Goal: Transaction & Acquisition: Purchase product/service

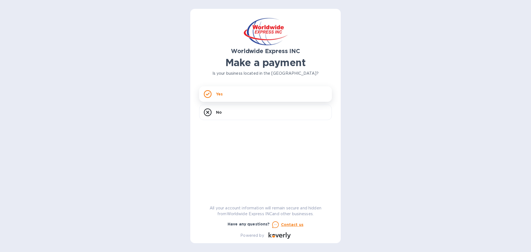
click at [250, 94] on div "Yes" at bounding box center [265, 93] width 133 height 15
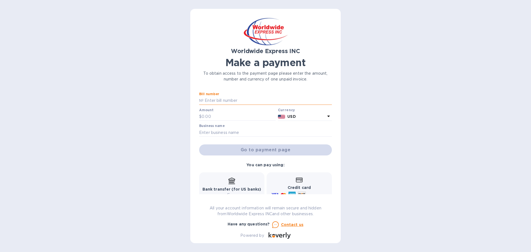
paste input "3643036-05"
type input "3643036-05"
click at [232, 114] on input "text" at bounding box center [238, 116] width 74 height 8
click at [259, 150] on div "Go to payment page" at bounding box center [265, 149] width 135 height 13
click at [266, 133] on input "text" at bounding box center [265, 132] width 133 height 8
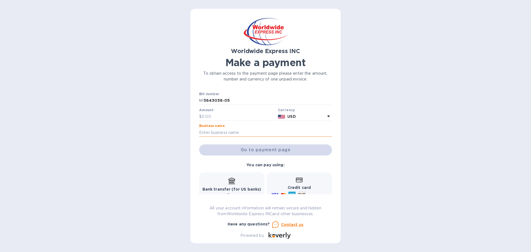
type input "Fatboy products llc"
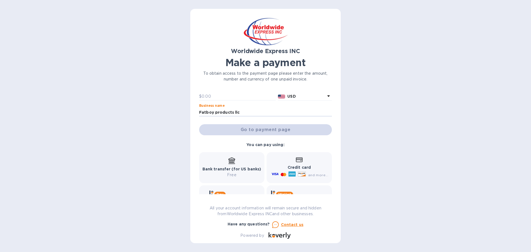
scroll to position [46, 0]
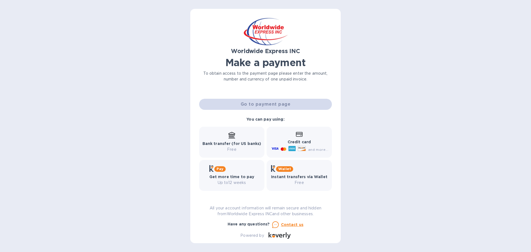
click at [293, 140] on b "Credit card" at bounding box center [298, 142] width 23 height 4
click at [300, 132] on span at bounding box center [299, 135] width 7 height 6
